Goal: Task Accomplishment & Management: Use online tool/utility

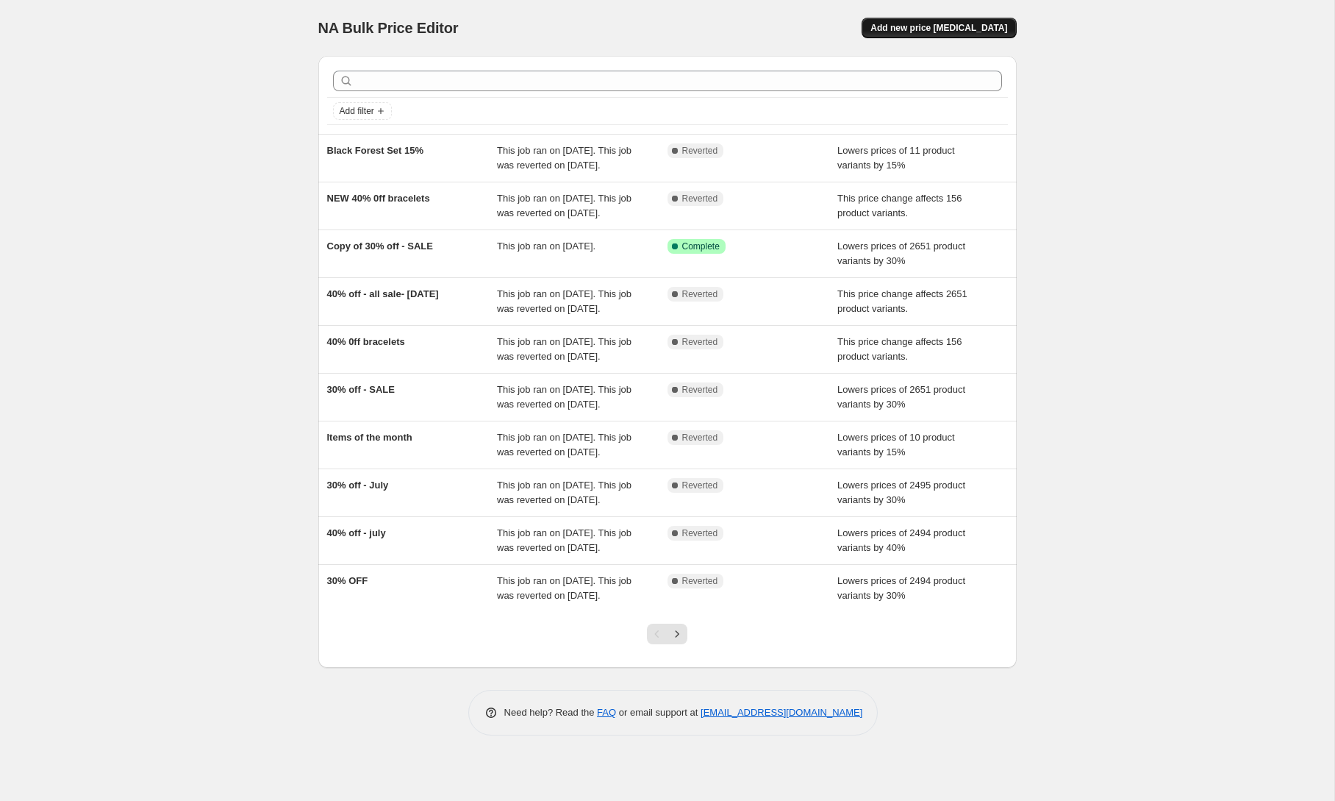
click at [950, 27] on span "Add new price [MEDICAL_DATA]" at bounding box center [939, 28] width 137 height 12
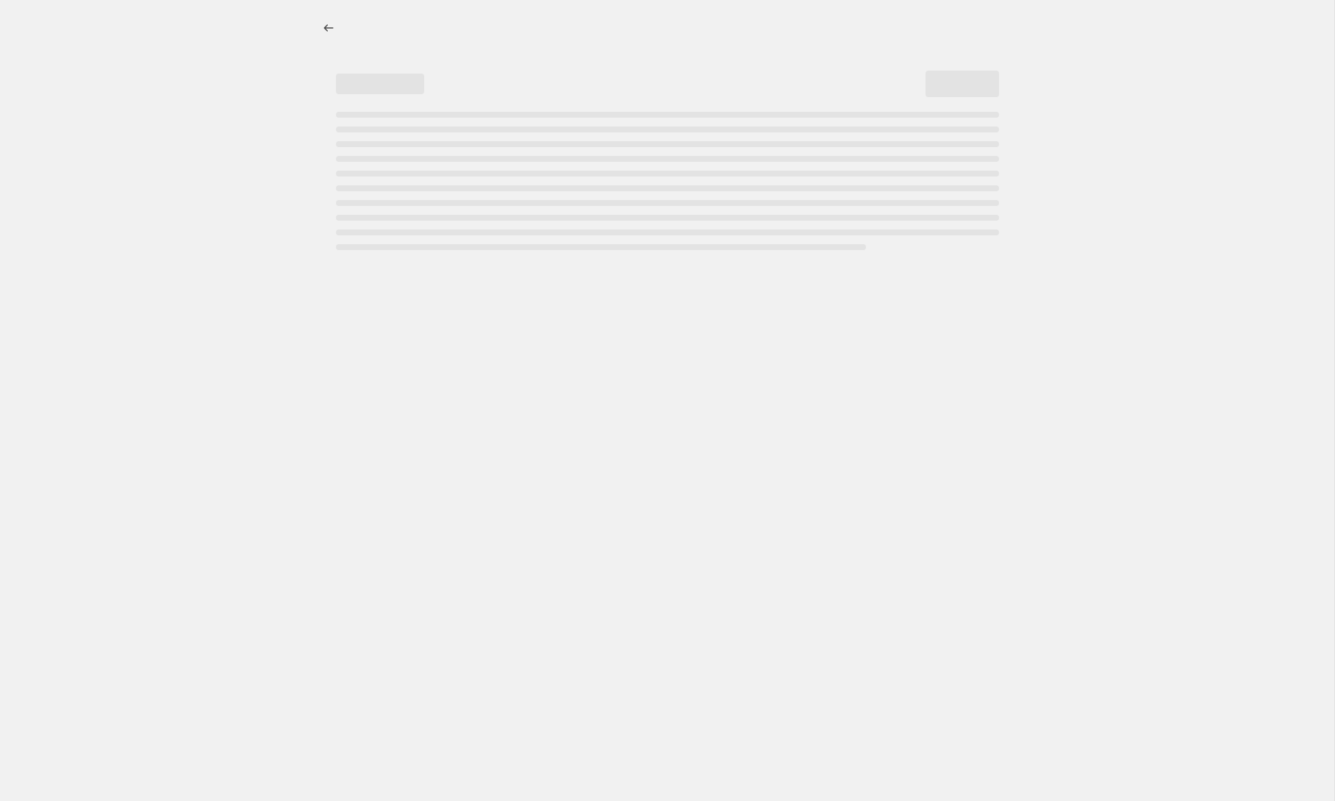
select select "percentage"
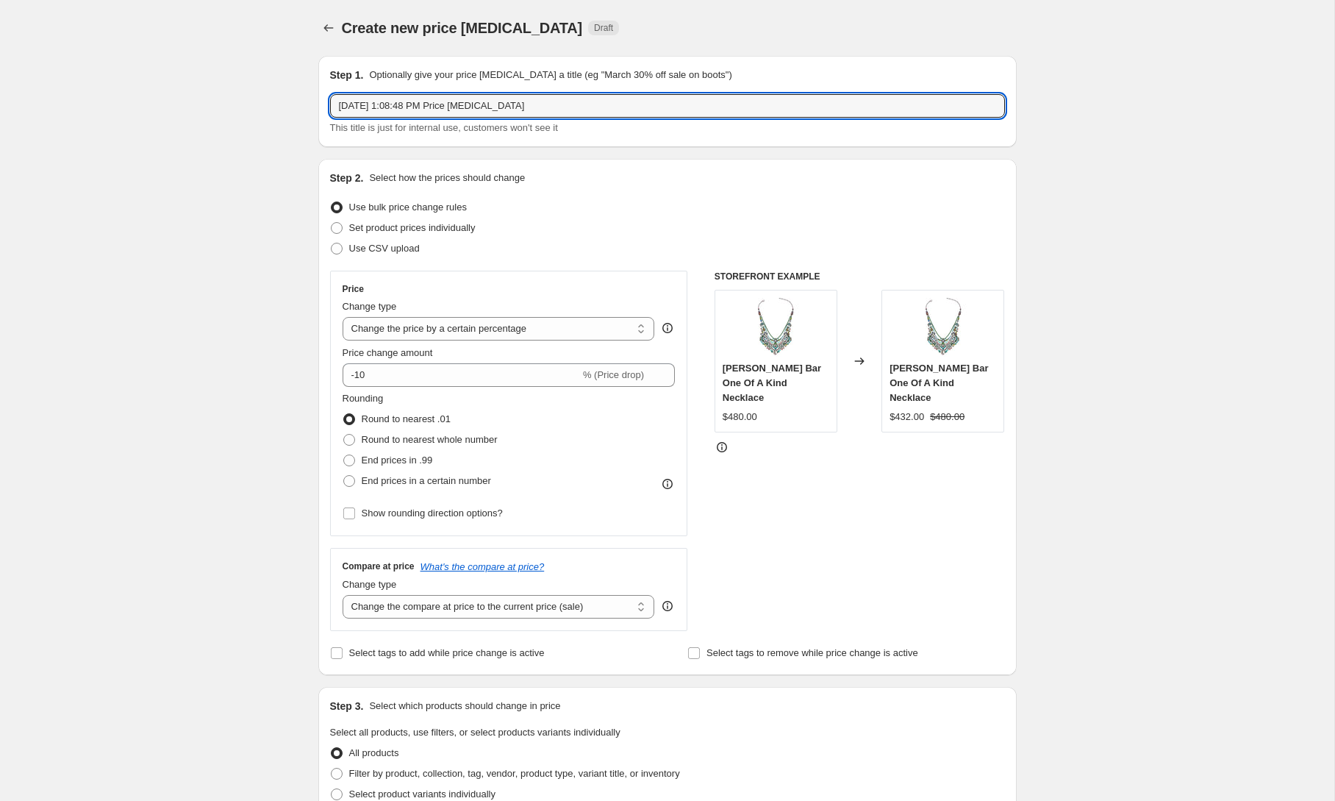
drag, startPoint x: 577, startPoint y: 107, endPoint x: 282, endPoint y: 109, distance: 294.9
click at [282, 109] on div "Create new price [MEDICAL_DATA]. This page is ready Create new price [MEDICAL_D…" at bounding box center [667, 735] width 1335 height 1470
drag, startPoint x: 363, startPoint y: 103, endPoint x: 380, endPoint y: 124, distance: 27.2
click at [363, 103] on input "40% - 21.9-28.9" at bounding box center [667, 106] width 675 height 24
type input "40% off- 21.9-28.9"
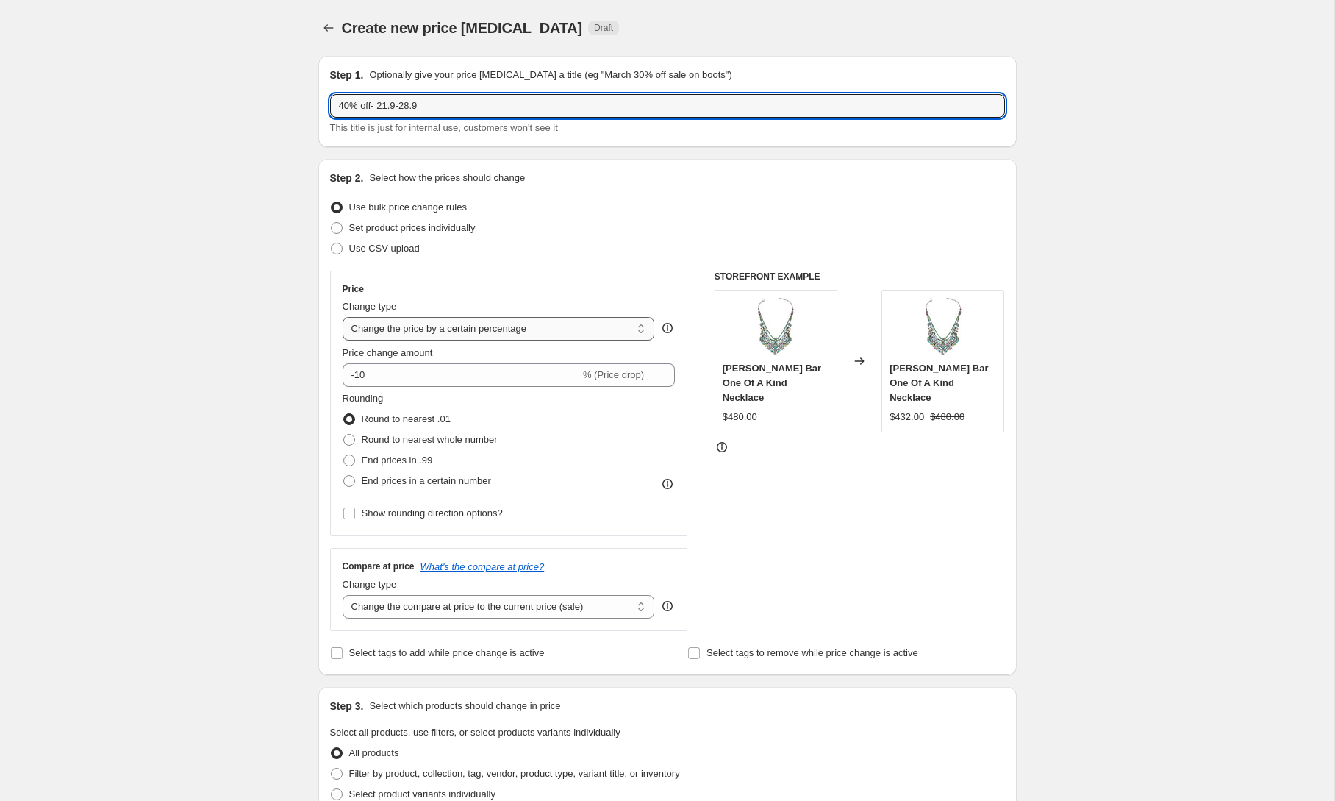
click at [501, 333] on select "Change the price to a certain amount Change the price by a certain amount Chang…" at bounding box center [499, 329] width 313 height 24
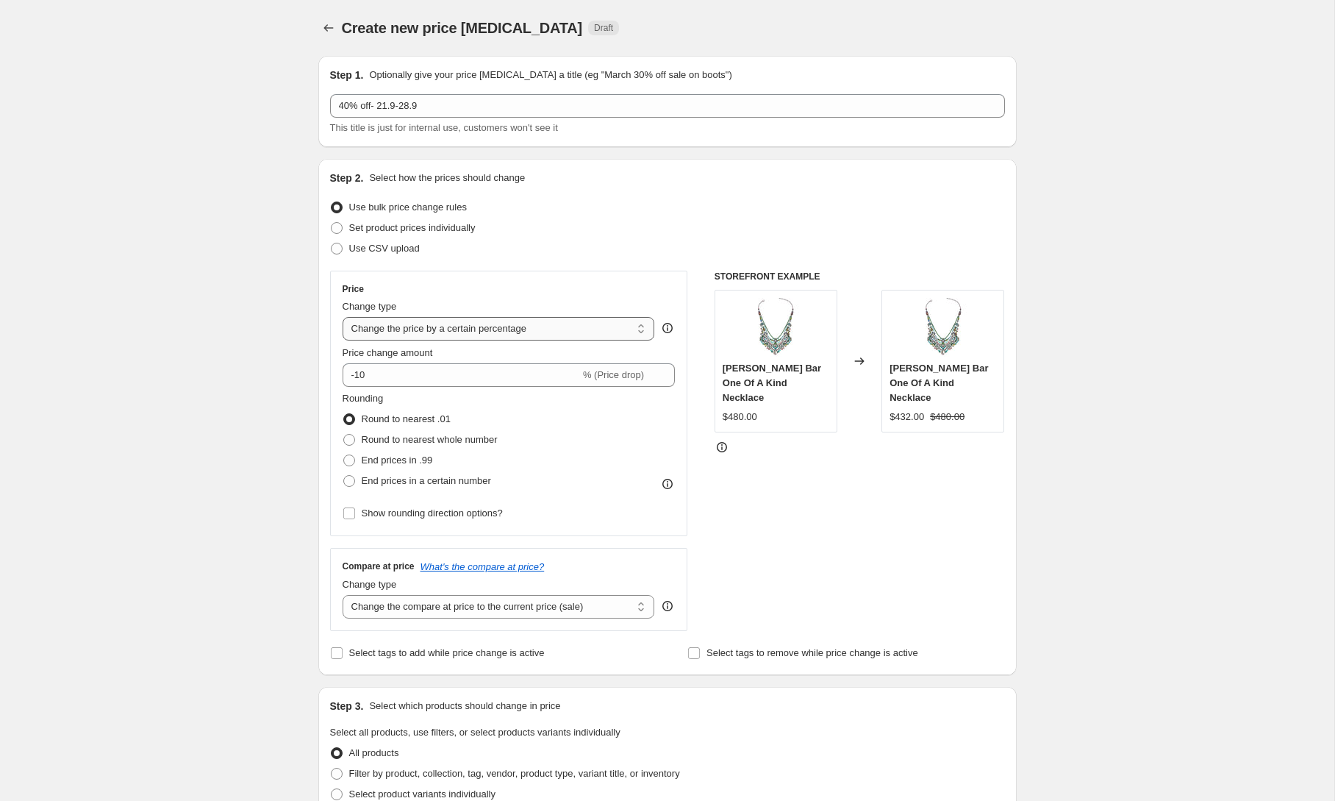
select select "pcap"
click at [343, 317] on select "Change the price to a certain amount Change the price by a certain amount Chang…" at bounding box center [499, 329] width 313 height 24
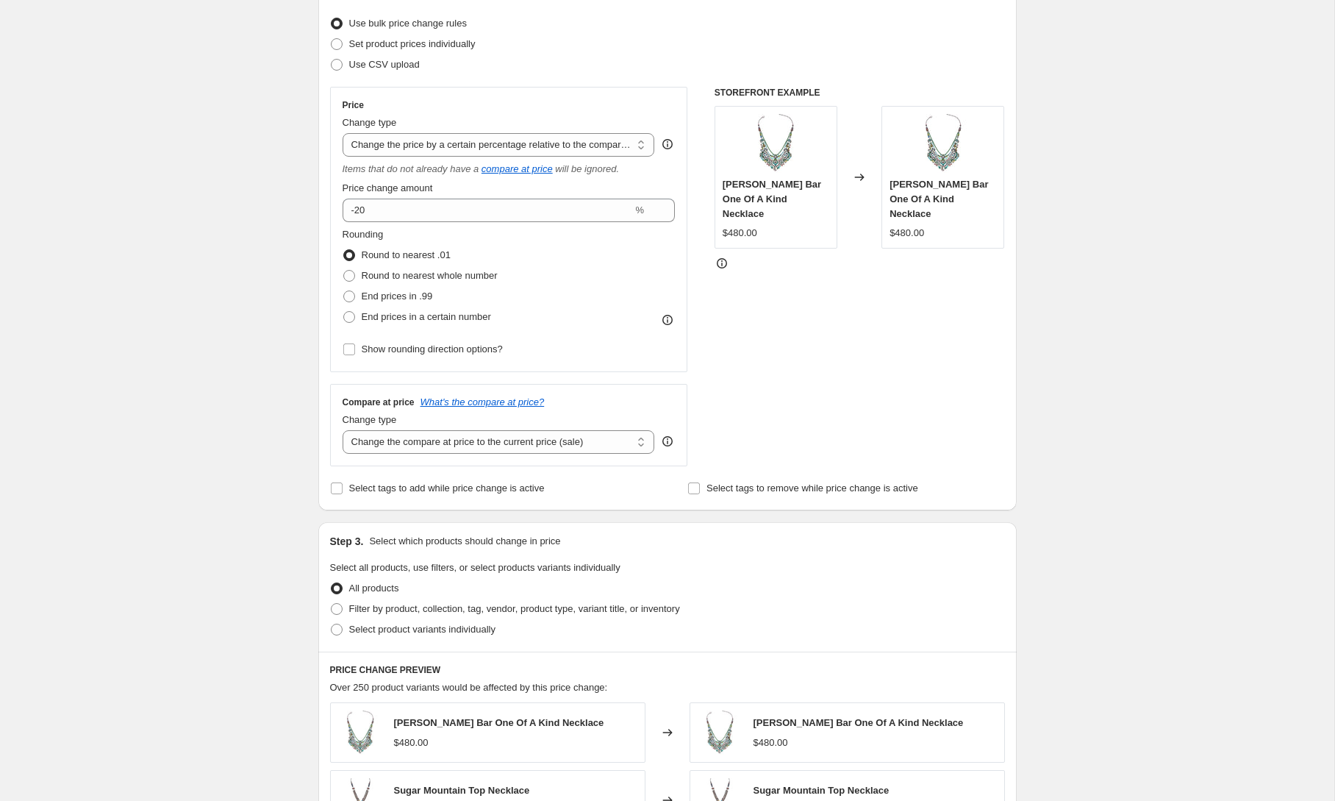
scroll to position [175, 0]
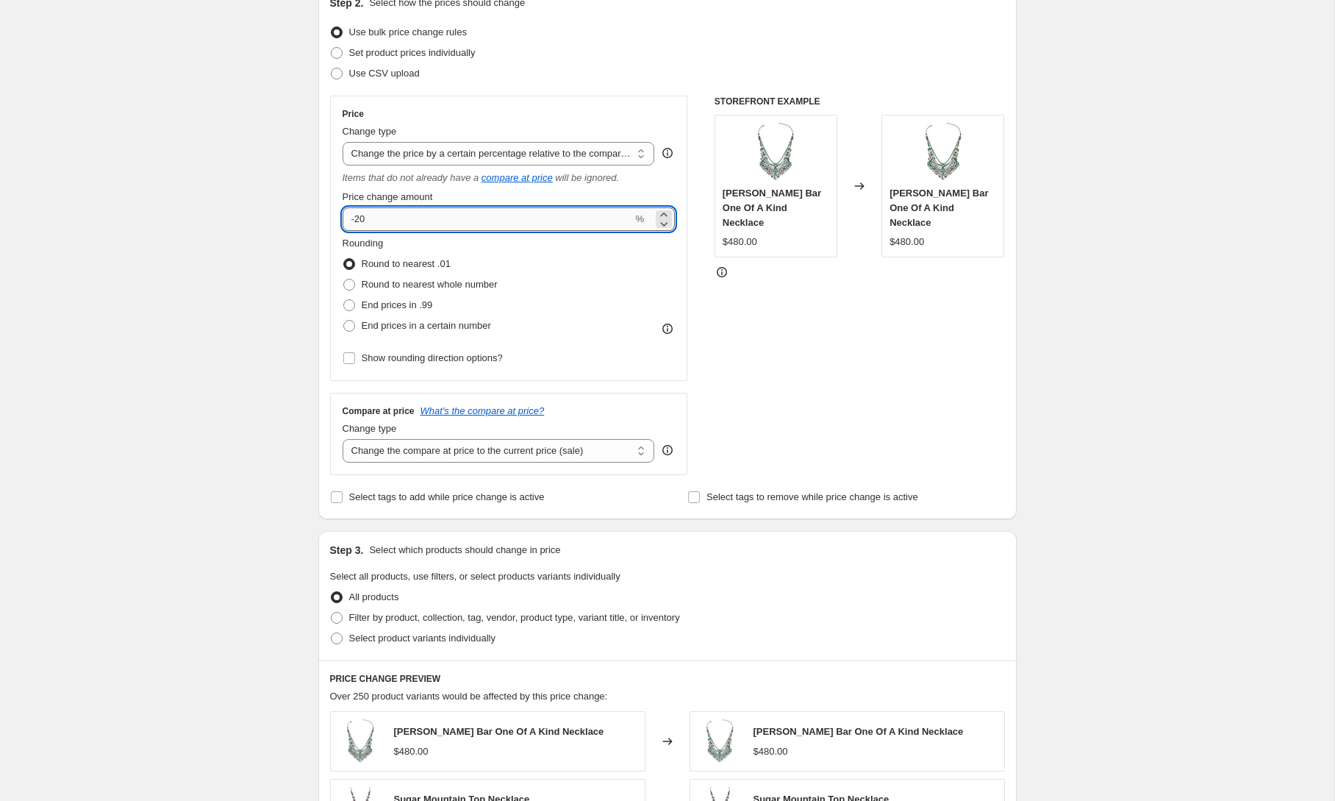
drag, startPoint x: 368, startPoint y: 220, endPoint x: 358, endPoint y: 219, distance: 9.6
click at [358, 219] on input "-20" at bounding box center [488, 219] width 290 height 24
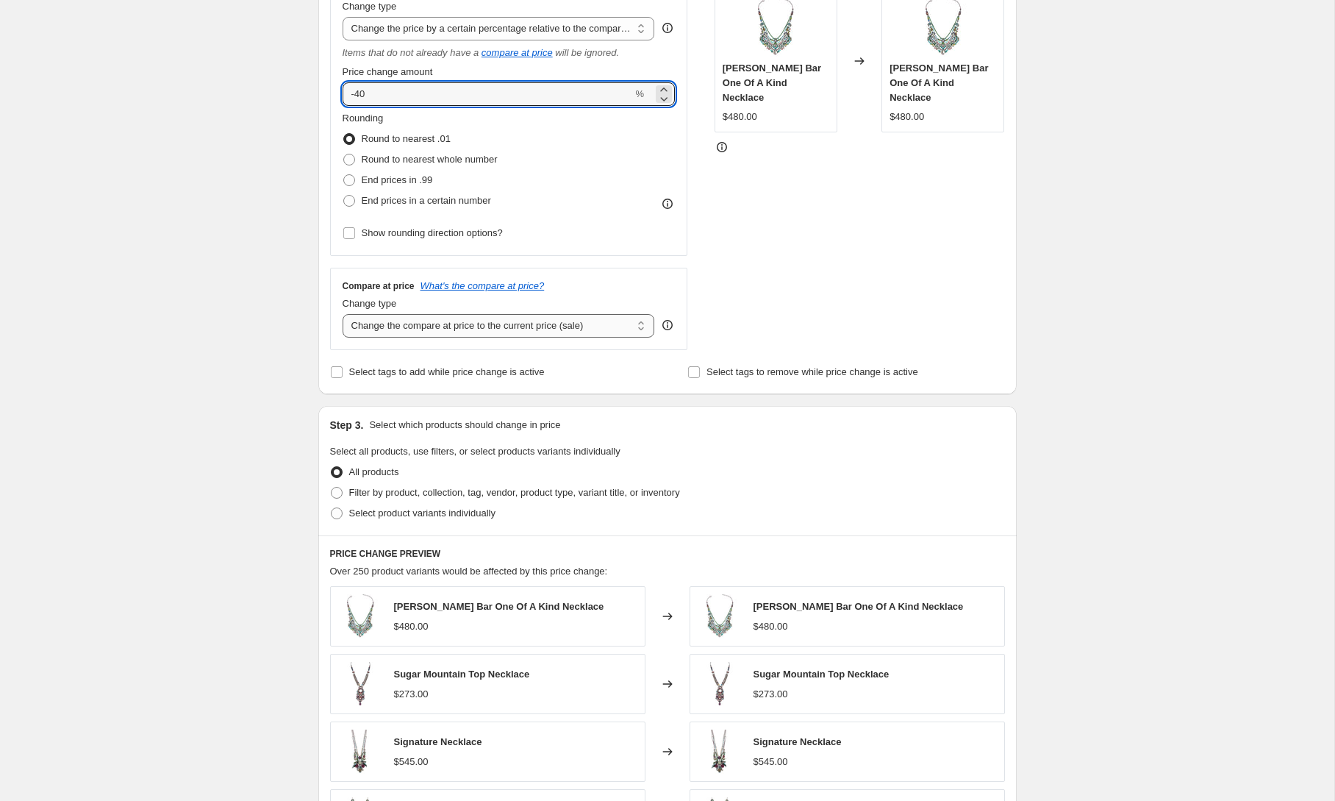
scroll to position [301, 0]
type input "-40"
click at [476, 329] on select "Change the compare at price to the current price (sale) Change the compare at p…" at bounding box center [499, 325] width 313 height 24
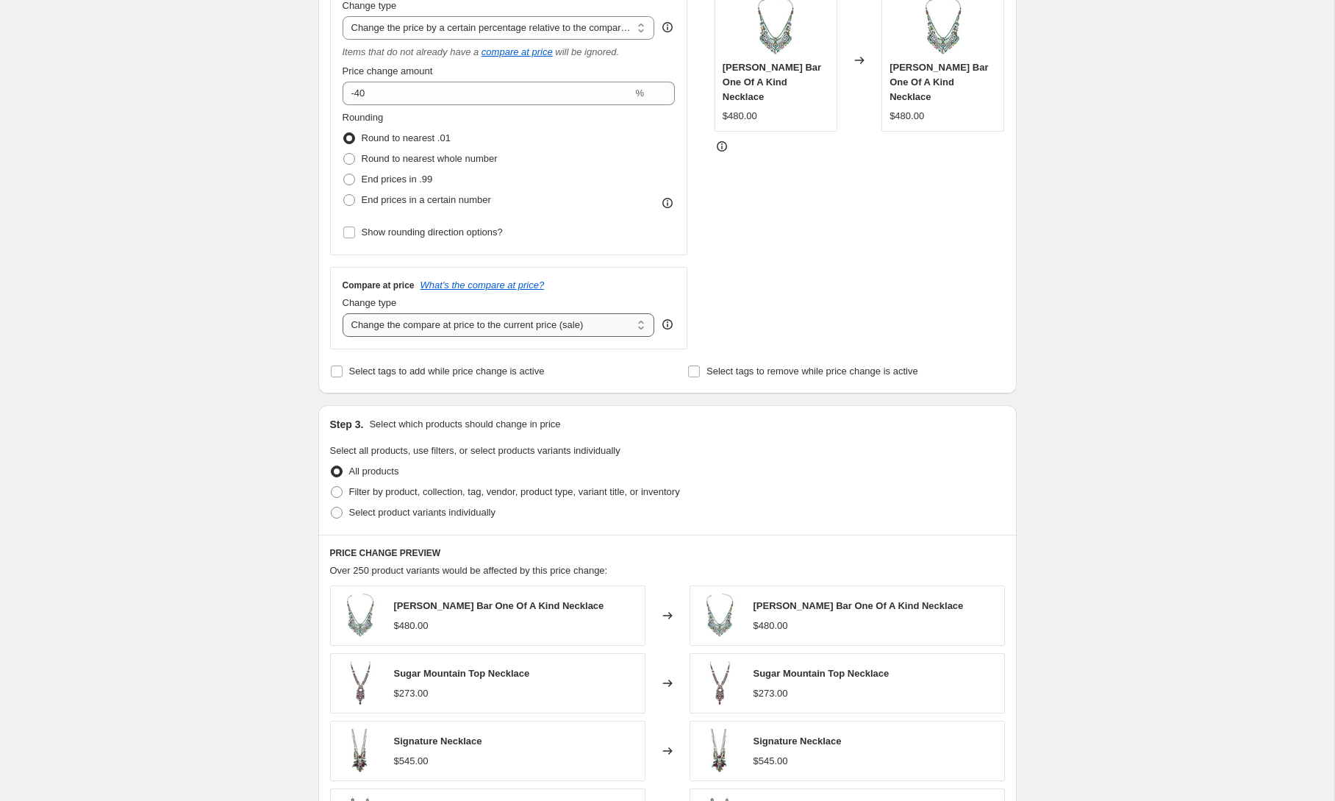
select select "no_change"
click at [343, 313] on select "Change the compare at price to the current price (sale) Change the compare at p…" at bounding box center [499, 325] width 313 height 24
click at [307, 327] on div "Step 1. Optionally give your price [MEDICAL_DATA] a title (eg "March 30% off sa…" at bounding box center [662, 420] width 710 height 1355
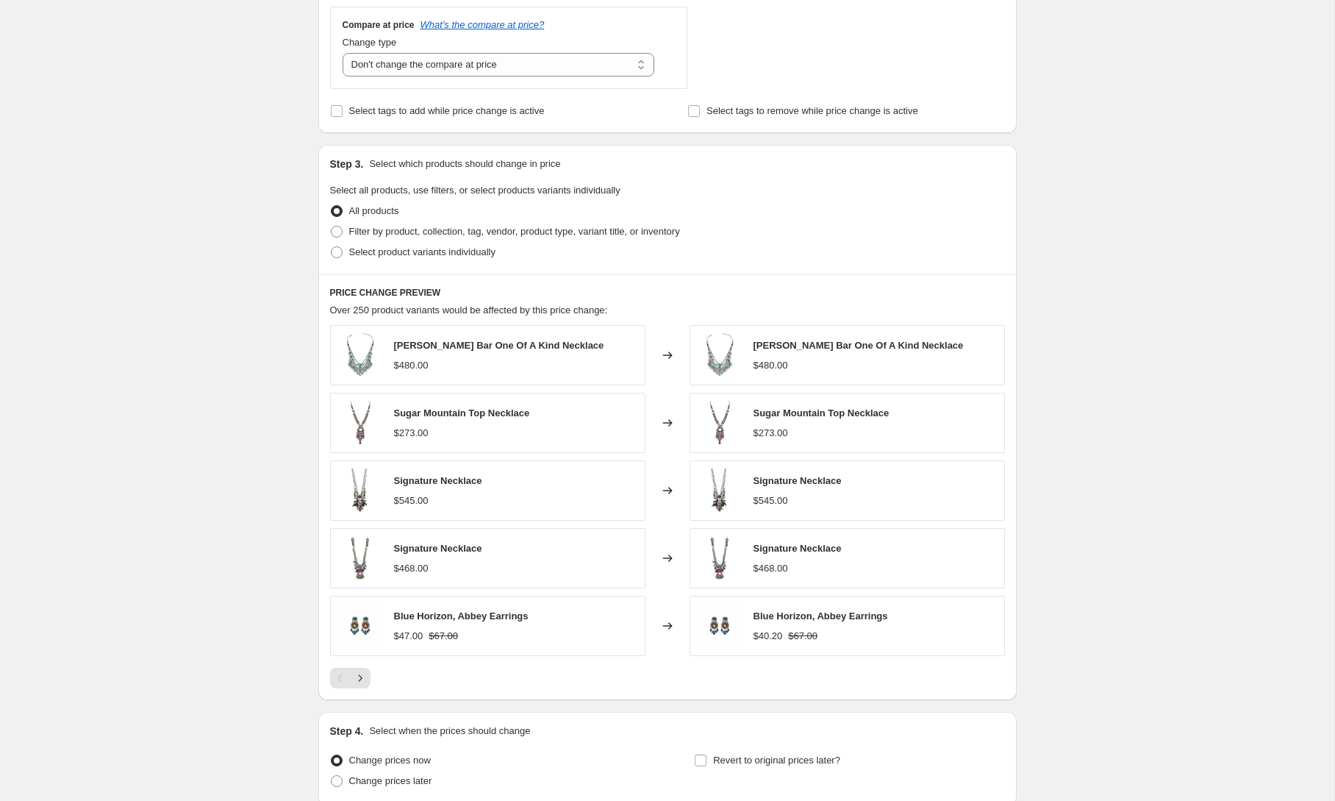
scroll to position [562, 0]
click at [340, 232] on span at bounding box center [337, 231] width 12 height 12
click at [332, 226] on input "Filter by product, collection, tag, vendor, product type, variant title, or inv…" at bounding box center [331, 225] width 1 height 1
radio input "true"
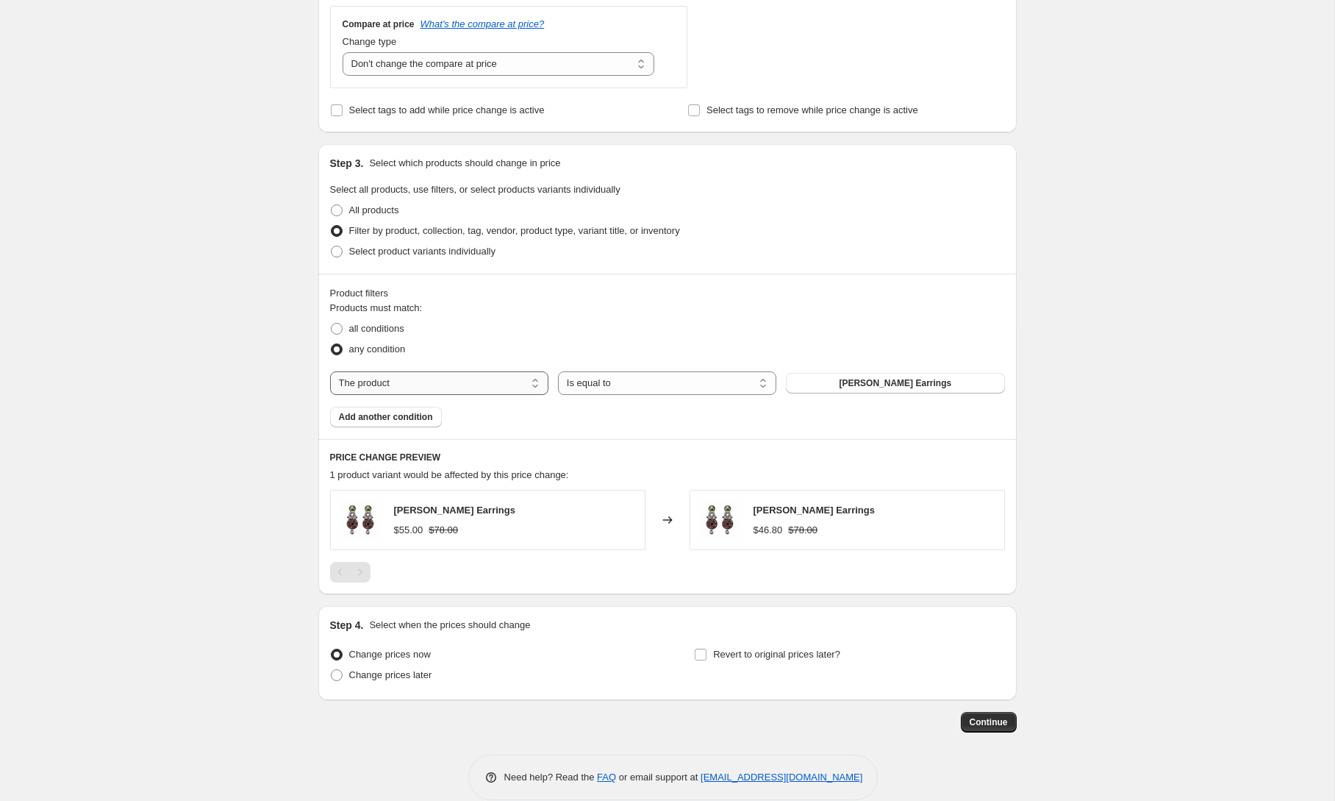
click at [396, 385] on select "The product The product's collection The product's tag The product's vendor The…" at bounding box center [439, 383] width 218 height 24
select select "tag"
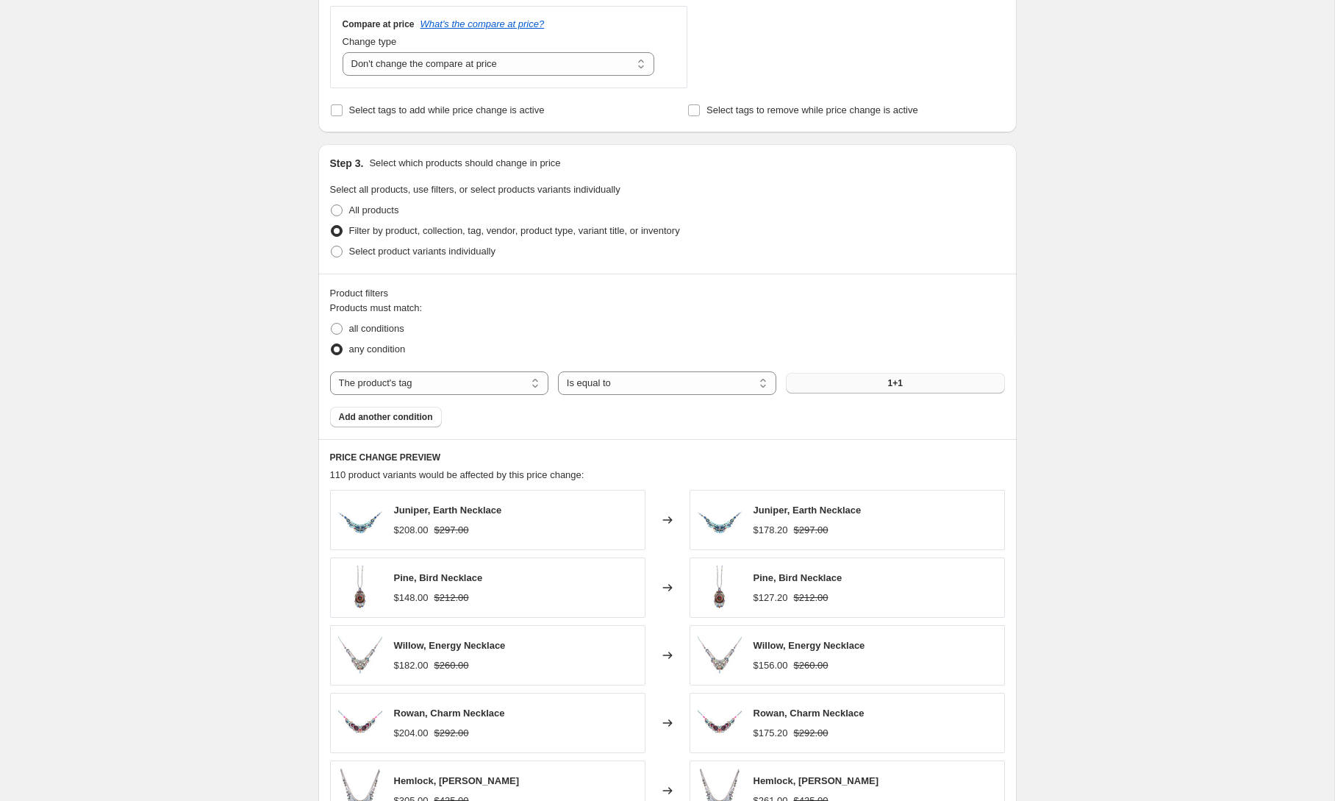
click at [865, 385] on button "1+1" at bounding box center [895, 383] width 218 height 21
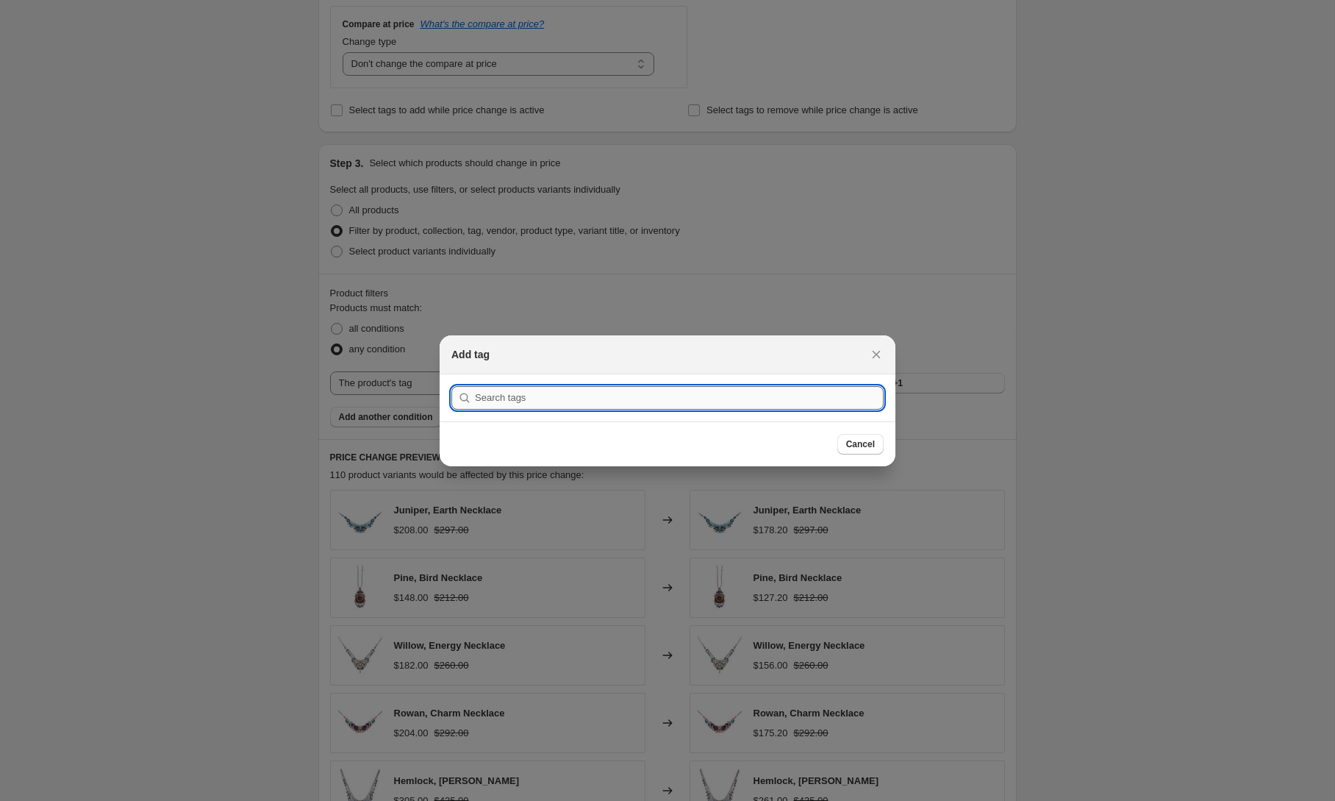
click at [585, 401] on input ":r2f:" at bounding box center [679, 398] width 409 height 24
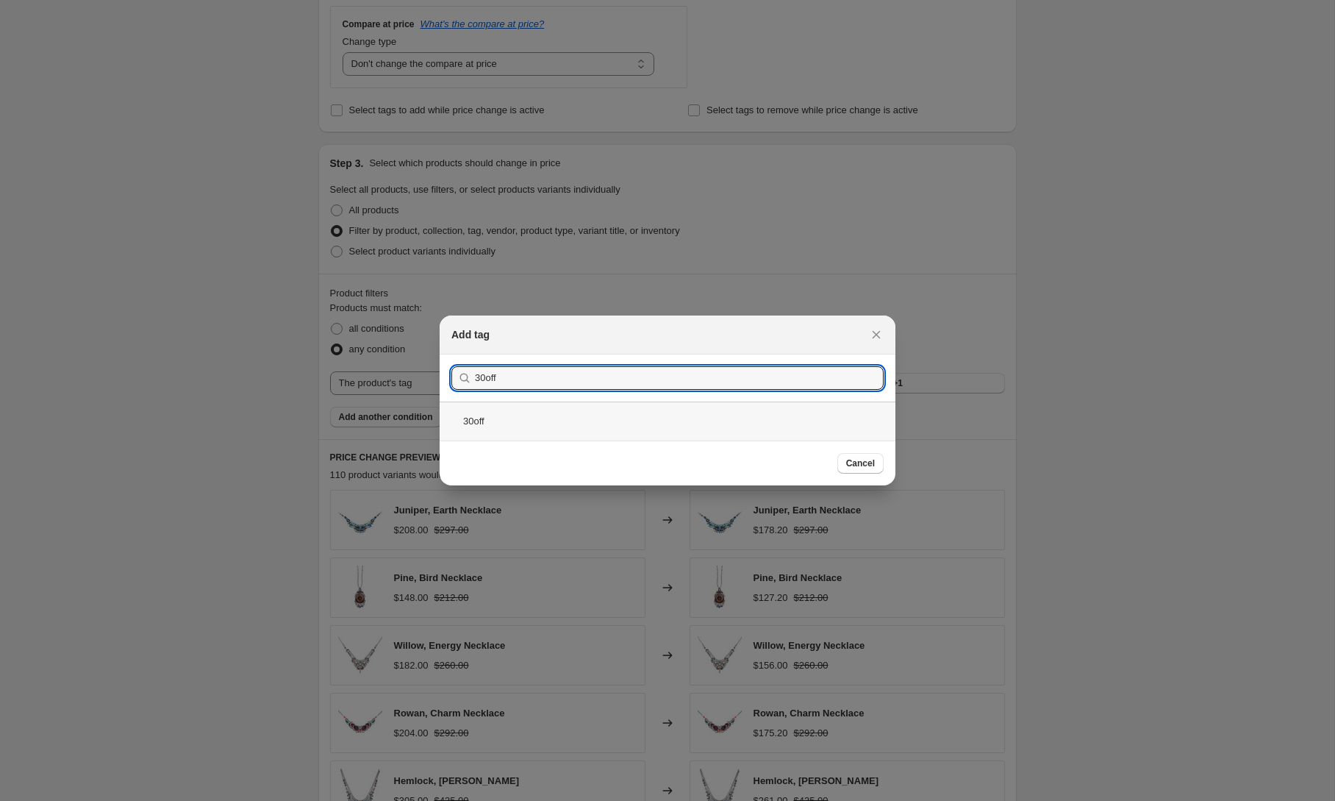
type input "30off"
click at [477, 422] on div "30off" at bounding box center [668, 421] width 456 height 39
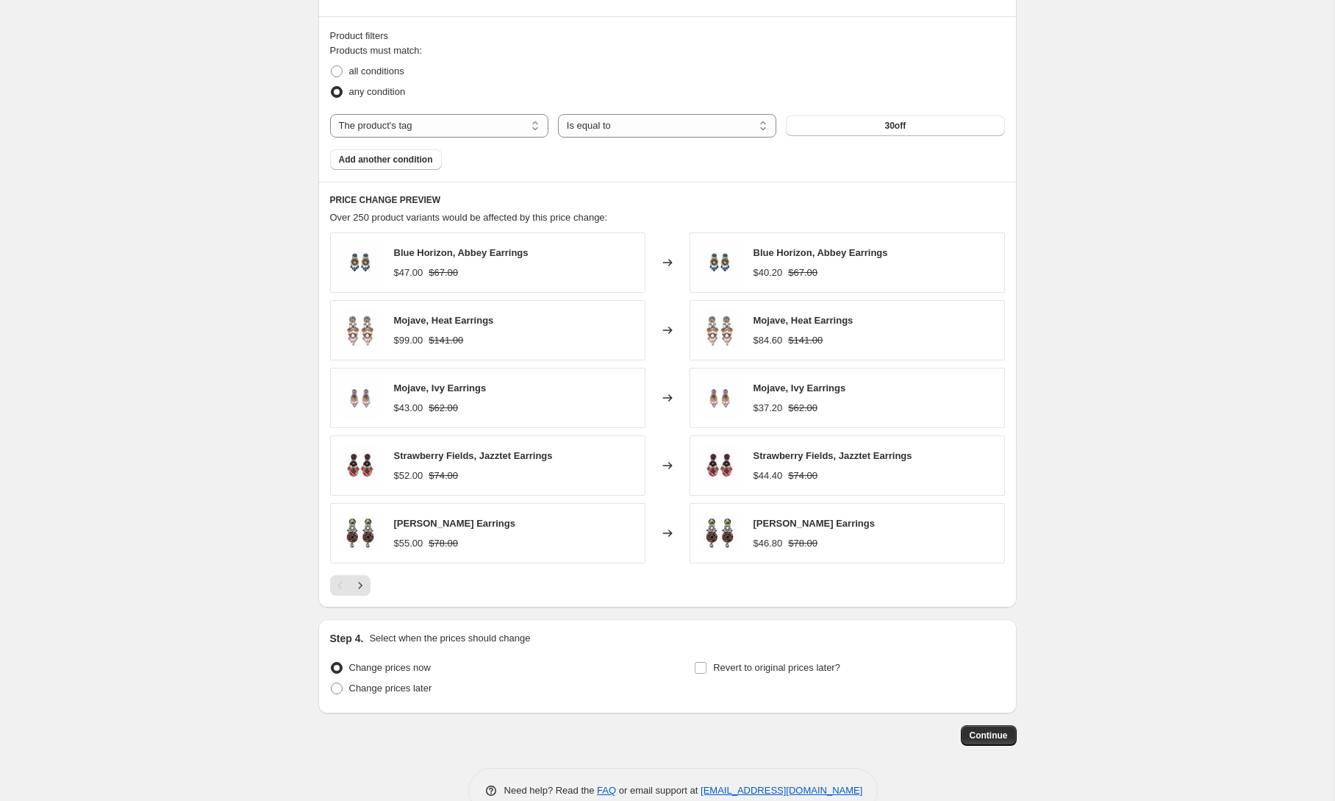
scroll to position [854, 0]
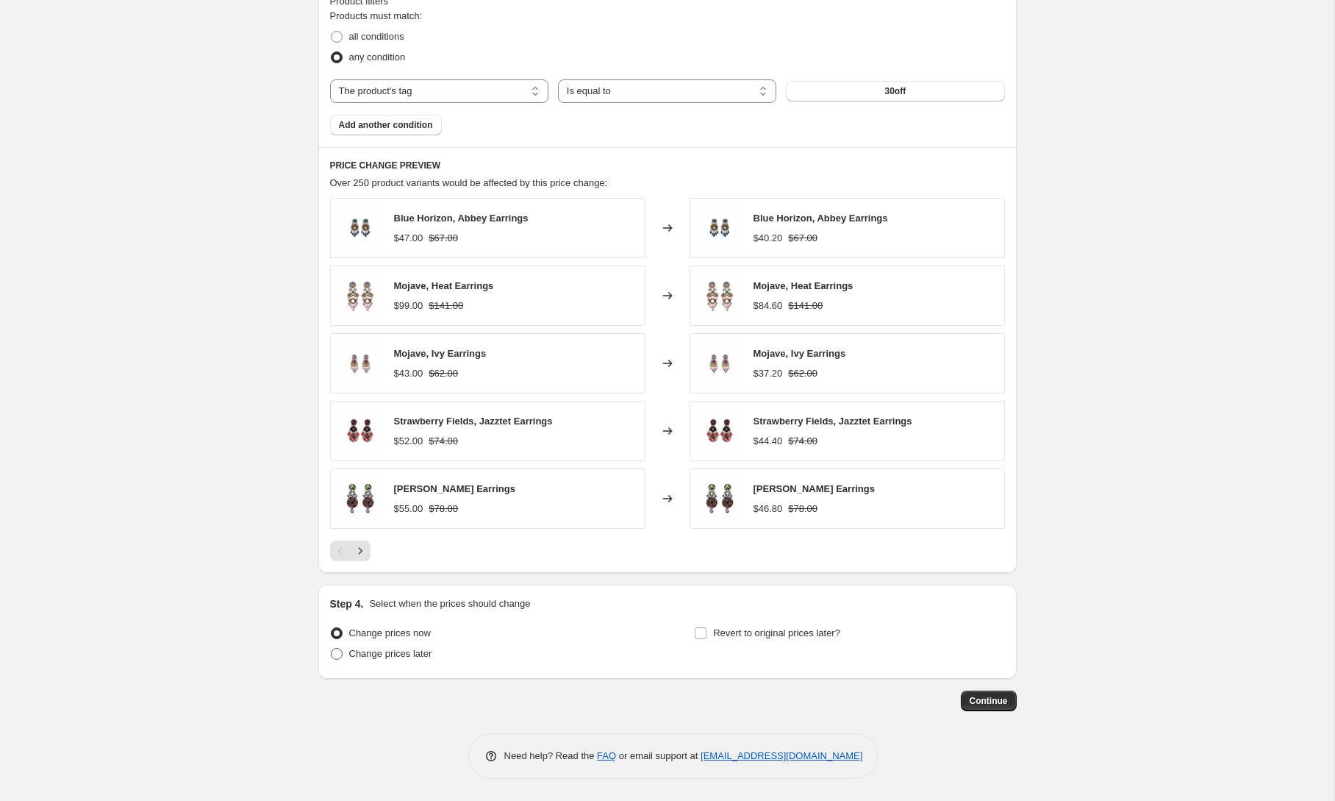
click at [406, 657] on span "Change prices later" at bounding box center [390, 653] width 83 height 11
click at [332, 649] on input "Change prices later" at bounding box center [331, 648] width 1 height 1
radio input "true"
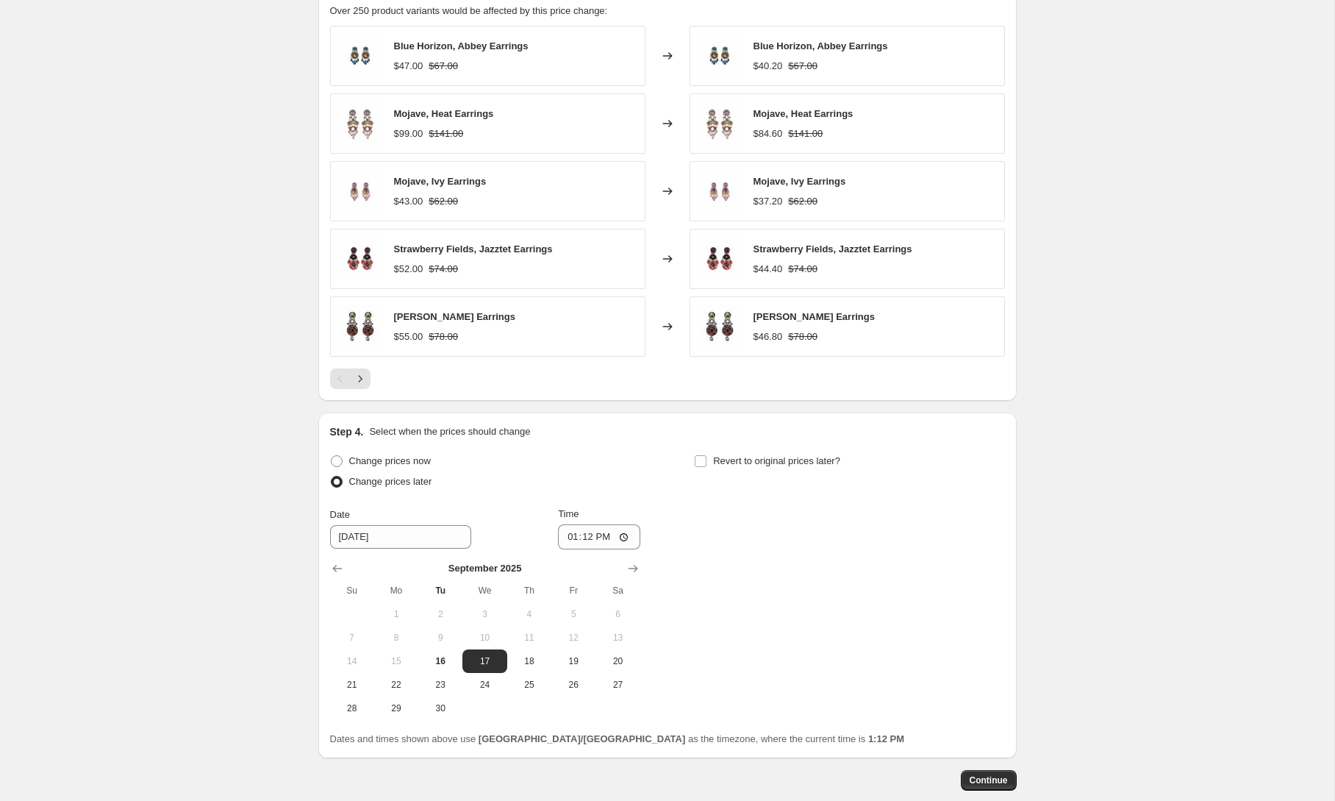
scroll to position [1105, 0]
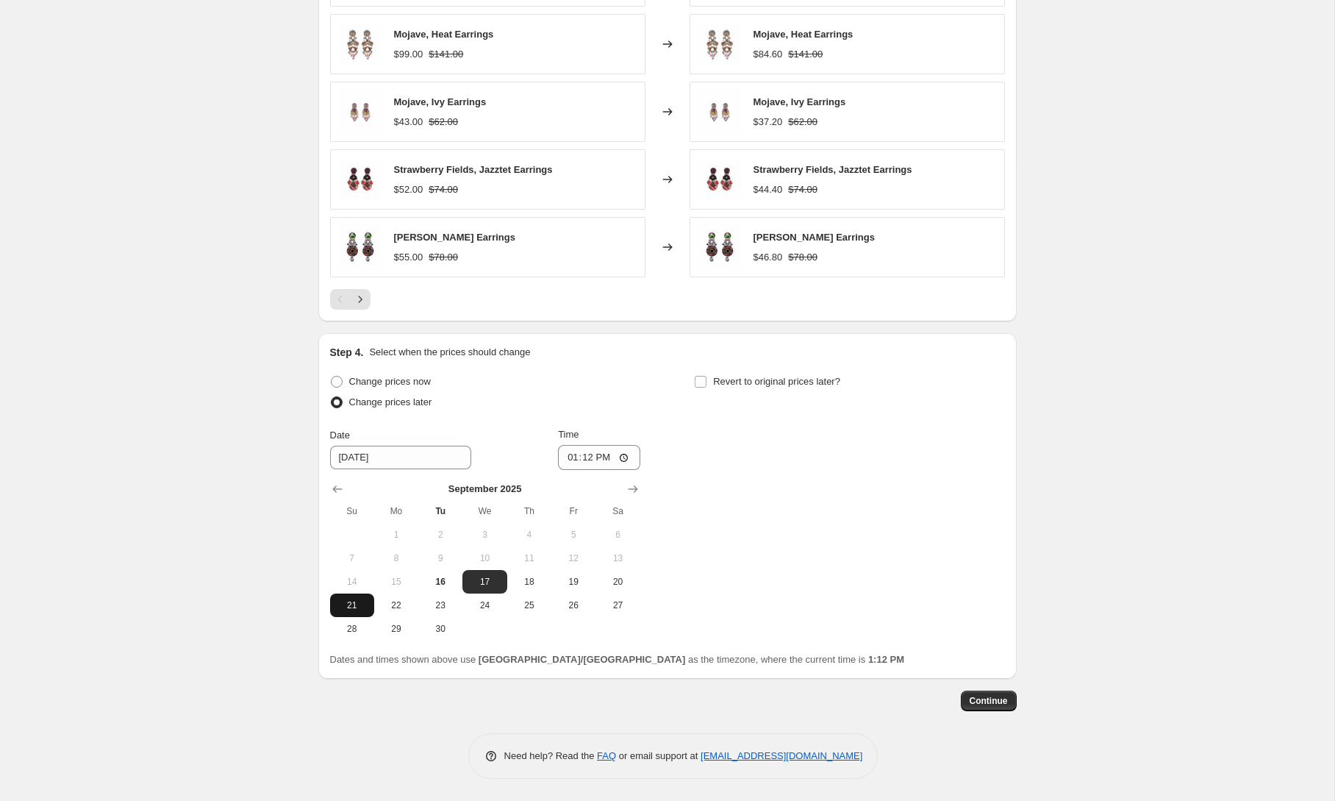
click at [356, 602] on span "21" at bounding box center [352, 605] width 32 height 12
type input "[DATE]"
click at [594, 455] on input "13:12" at bounding box center [599, 457] width 82 height 25
type input "07:55"
click at [694, 475] on div "Change prices now Change prices later Date [DATE] Time 07:55 [DATE] Su Mo Tu We…" at bounding box center [667, 505] width 675 height 269
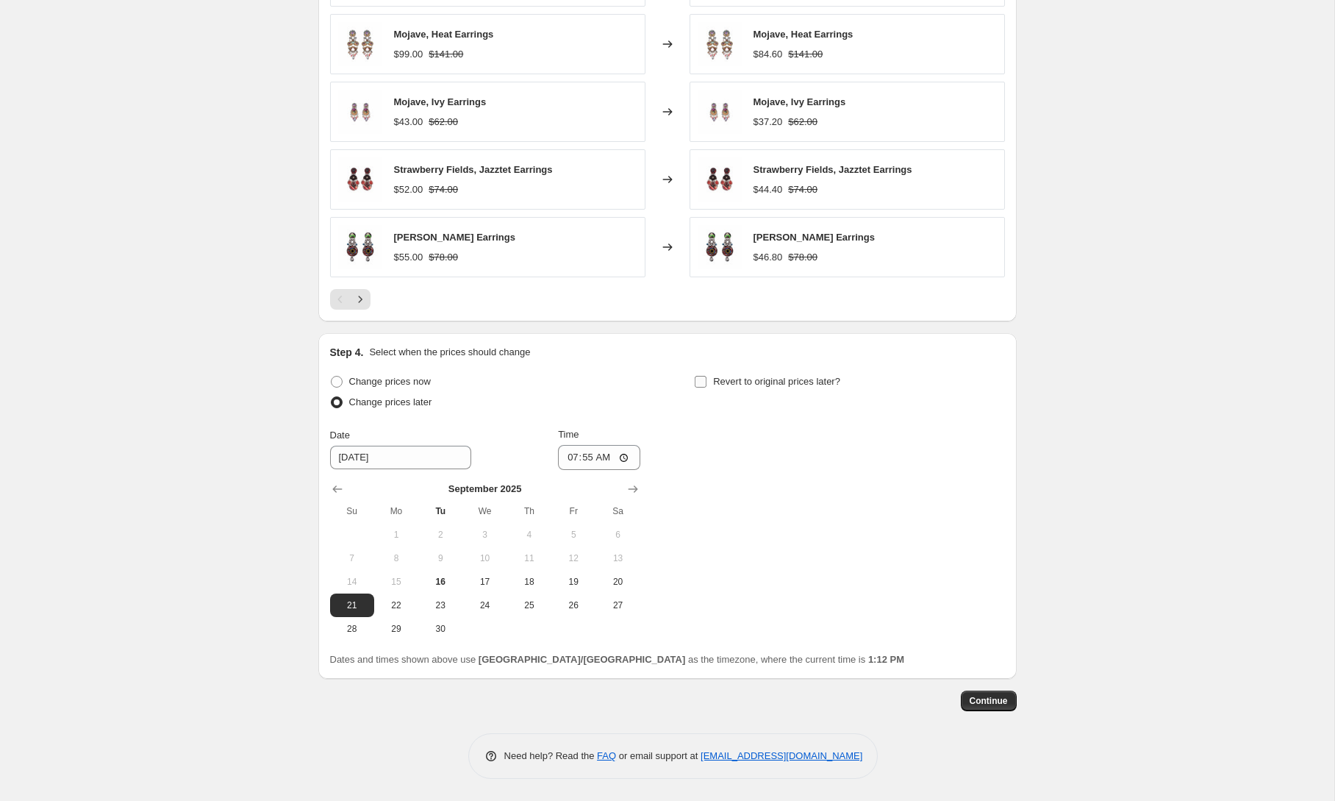
click at [702, 381] on input "Revert to original prices later?" at bounding box center [701, 382] width 12 height 12
checkbox input "true"
click at [774, 627] on span "29" at bounding box center [761, 629] width 32 height 12
type input "[DATE]"
drag, startPoint x: 969, startPoint y: 455, endPoint x: 929, endPoint y: 453, distance: 40.5
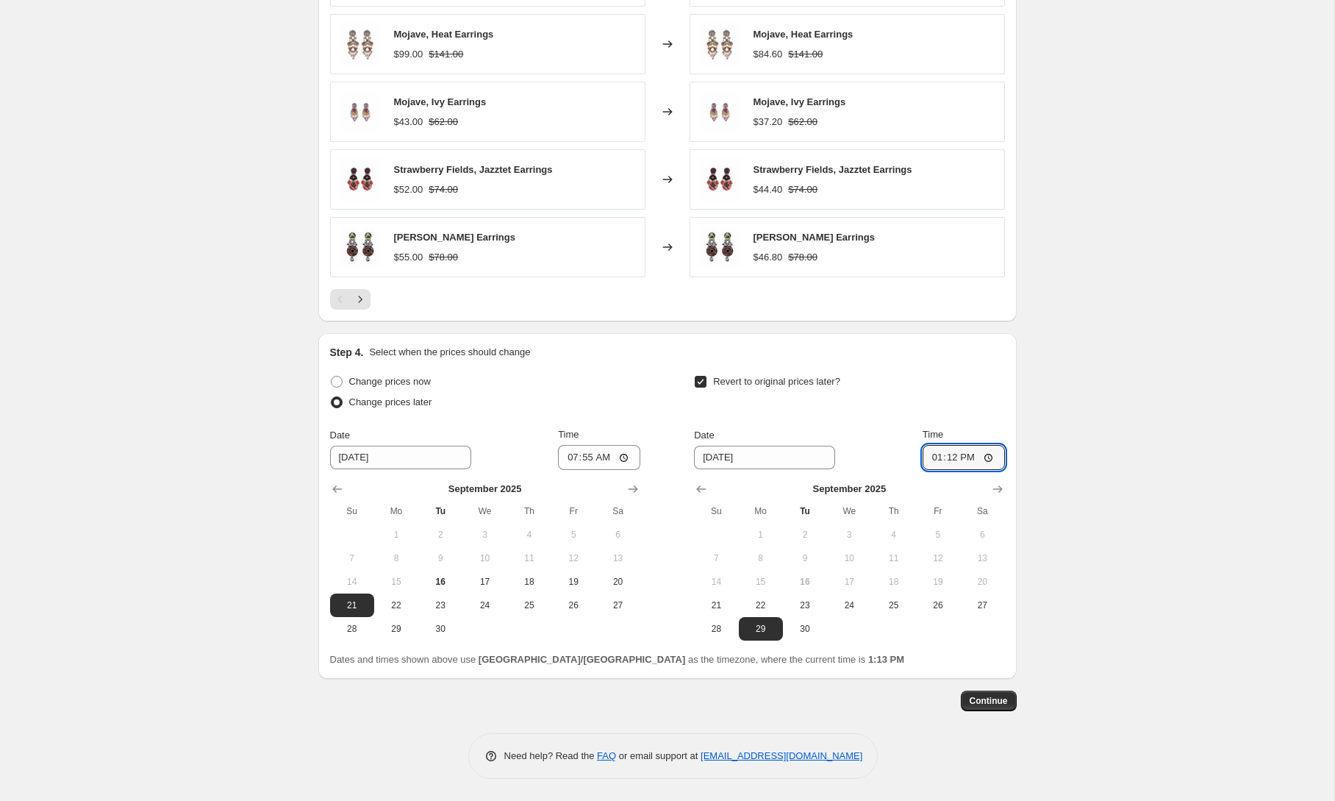
click at [929, 453] on div "Date [DATE] Time 13:12" at bounding box center [849, 448] width 310 height 43
click at [949, 454] on input "13:12" at bounding box center [964, 457] width 82 height 25
type input "07:00"
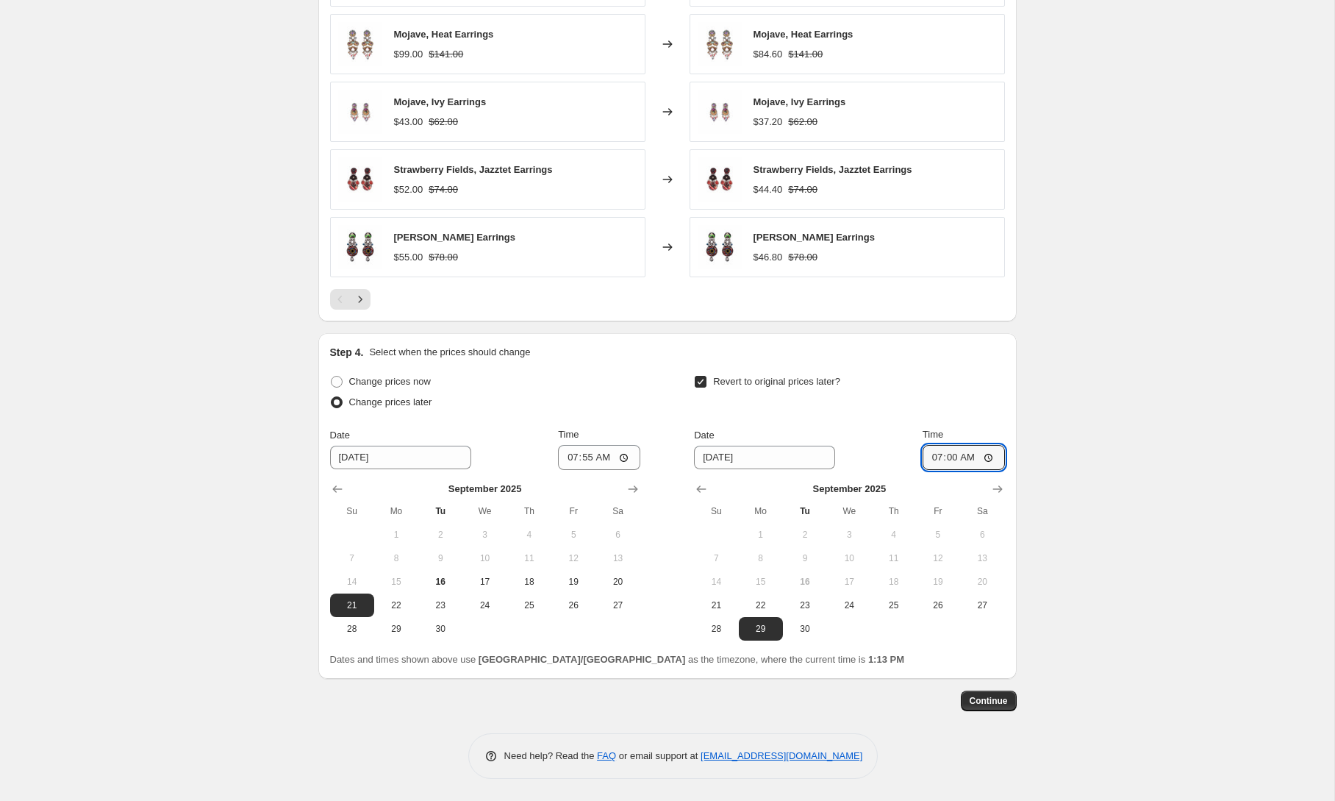
click at [974, 410] on div "Revert to original prices later?" at bounding box center [849, 393] width 310 height 44
click at [994, 703] on span "Continue" at bounding box center [989, 701] width 38 height 12
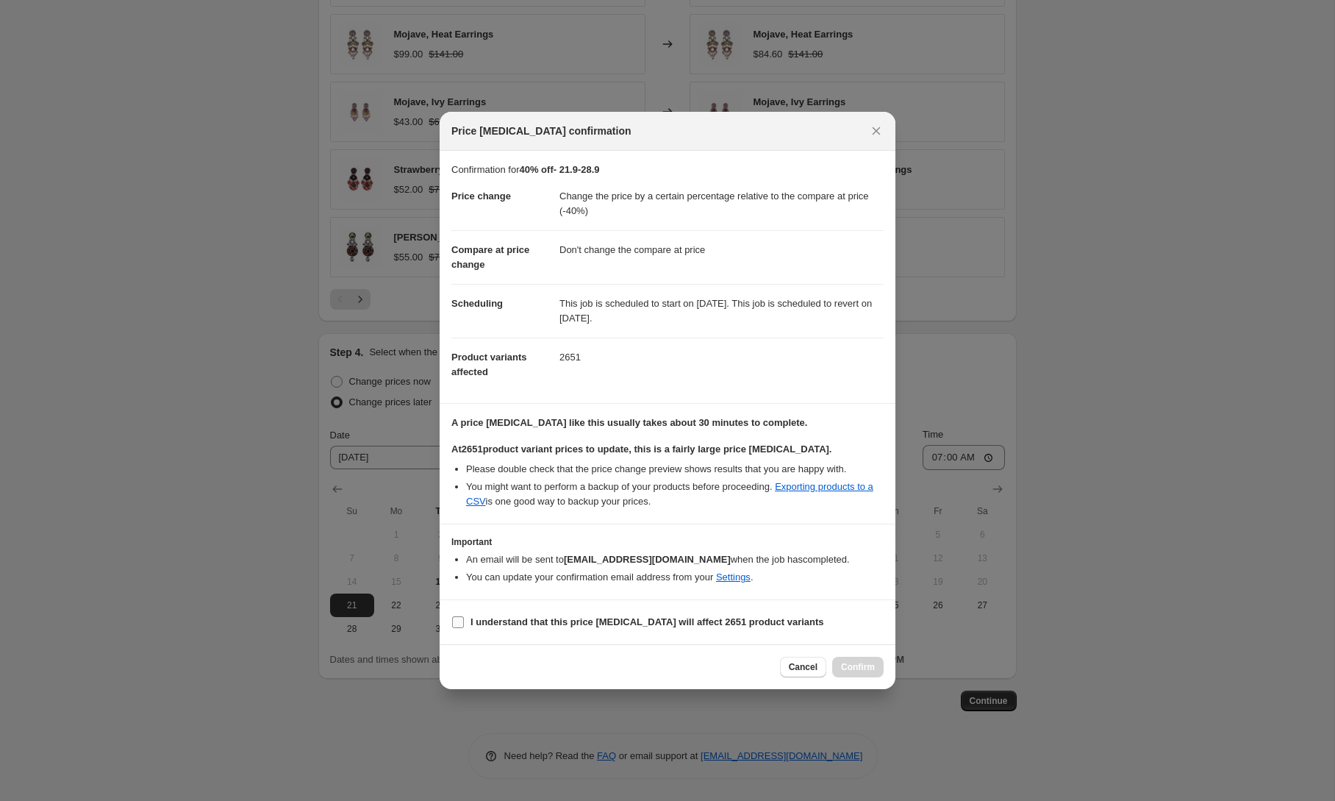
click at [569, 625] on b "I understand that this price [MEDICAL_DATA] will affect 2651 product variants" at bounding box center [648, 621] width 354 height 11
click at [464, 625] on input "I understand that this price [MEDICAL_DATA] will affect 2651 product variants" at bounding box center [458, 622] width 12 height 12
checkbox input "true"
click at [871, 668] on span "Confirm" at bounding box center [858, 667] width 34 height 12
